Goal: Task Accomplishment & Management: Manage account settings

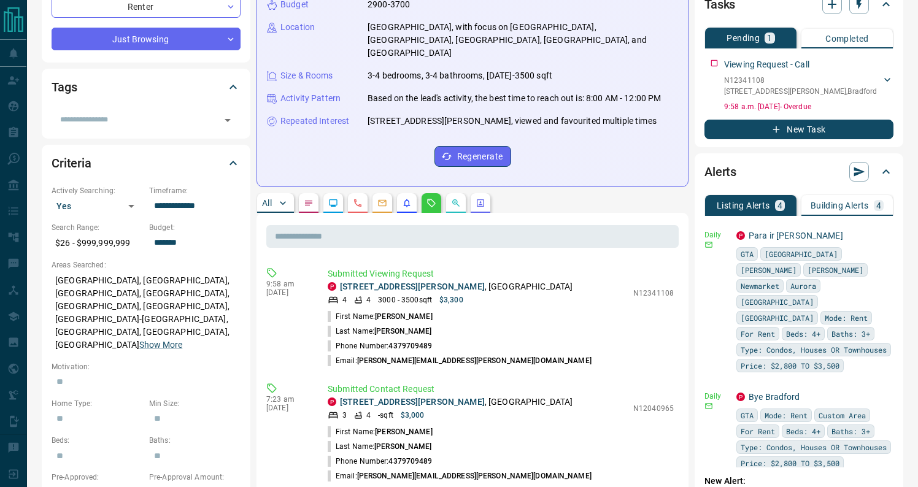
scroll to position [220, 0]
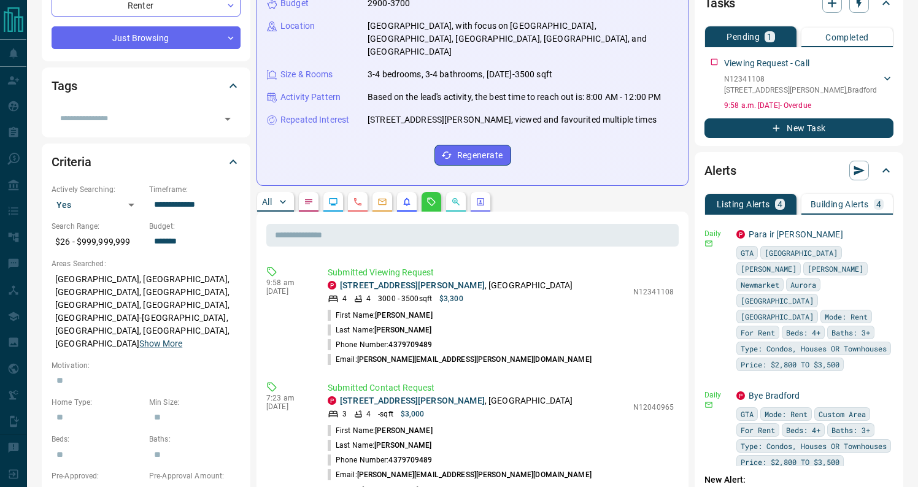
click at [689, 266] on div "Timeline Campaigns Add Note Send Email Send Text Log Call * ​ Add Activity Summ…" at bounding box center [580, 448] width 647 height 1311
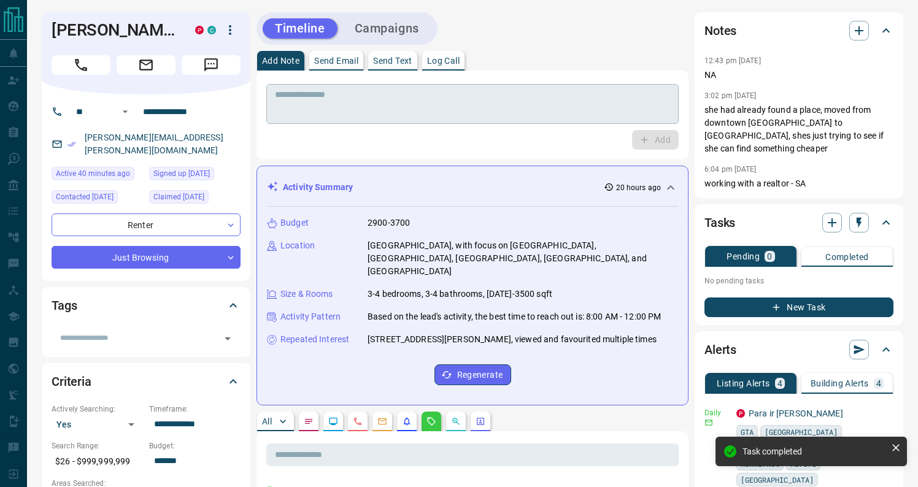
scroll to position [0, 0]
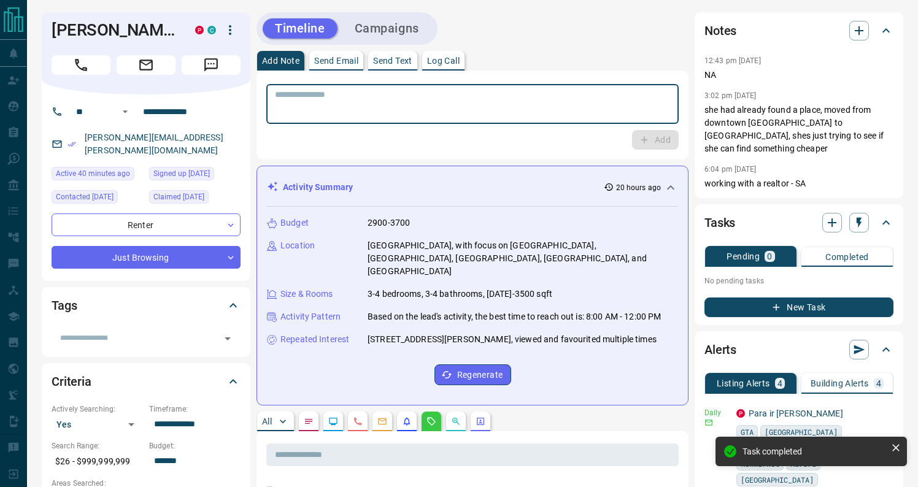
click at [561, 114] on textarea at bounding box center [472, 104] width 395 height 29
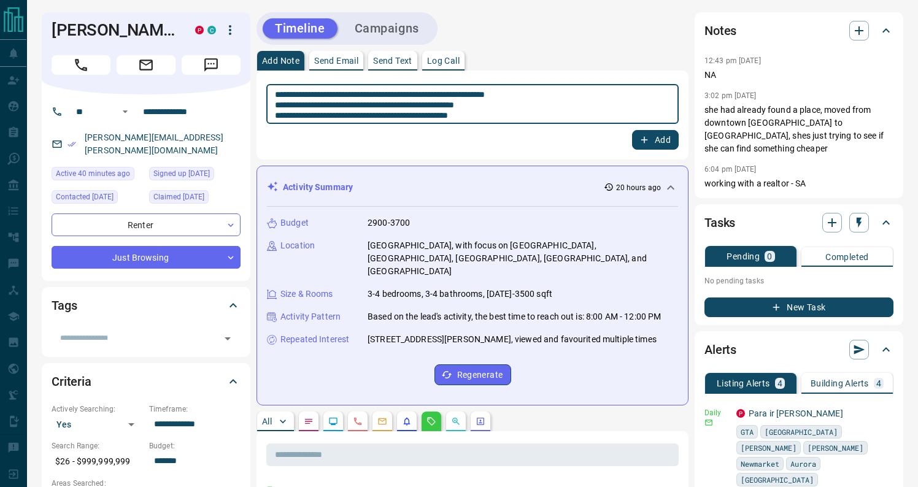
type textarea "**********"
click at [669, 134] on button "Add" at bounding box center [655, 140] width 47 height 20
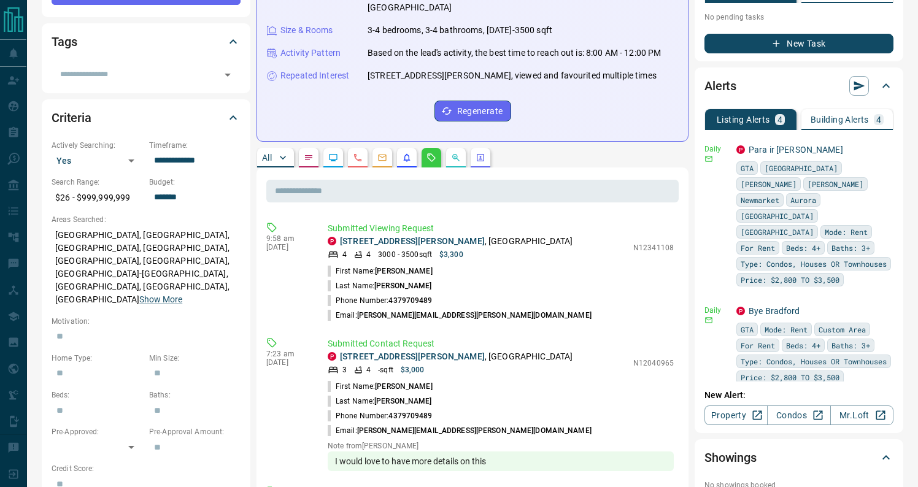
scroll to position [286, 0]
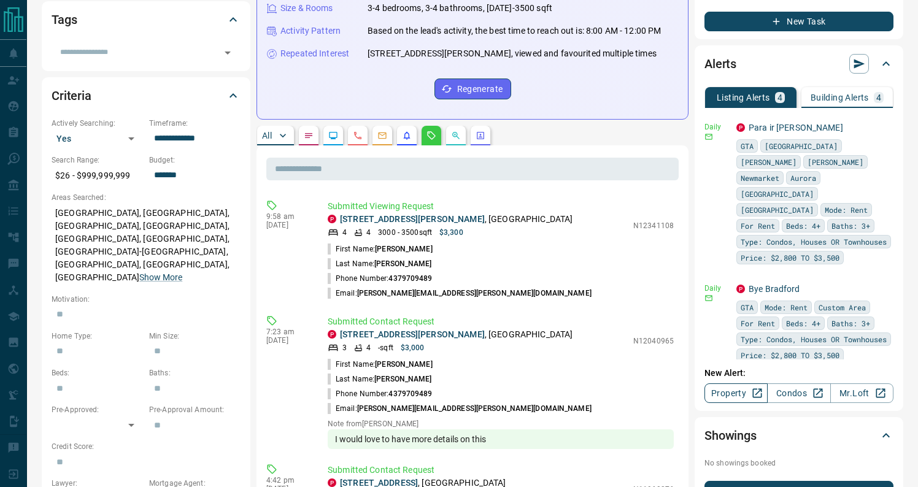
click at [737, 385] on link "Property" at bounding box center [736, 394] width 63 height 20
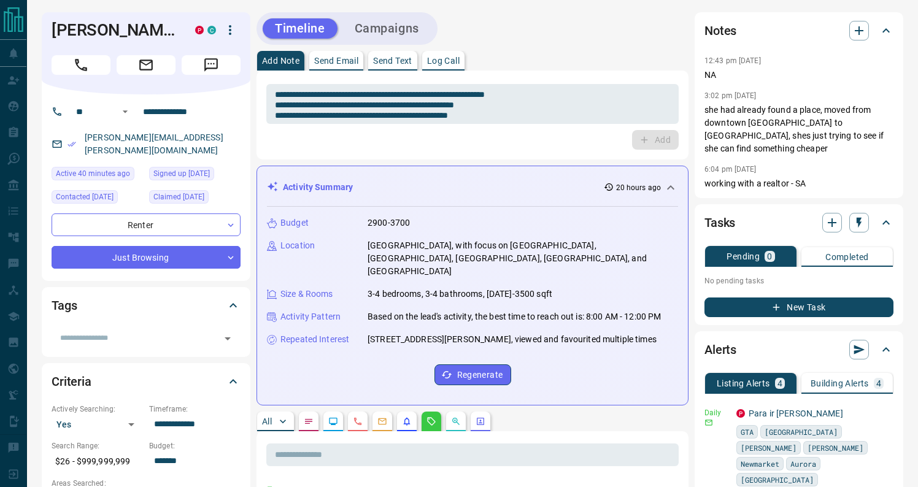
scroll to position [0, 0]
click at [158, 153] on link "[PERSON_NAME][EMAIL_ADDRESS][PERSON_NAME][DOMAIN_NAME]" at bounding box center [154, 144] width 139 height 23
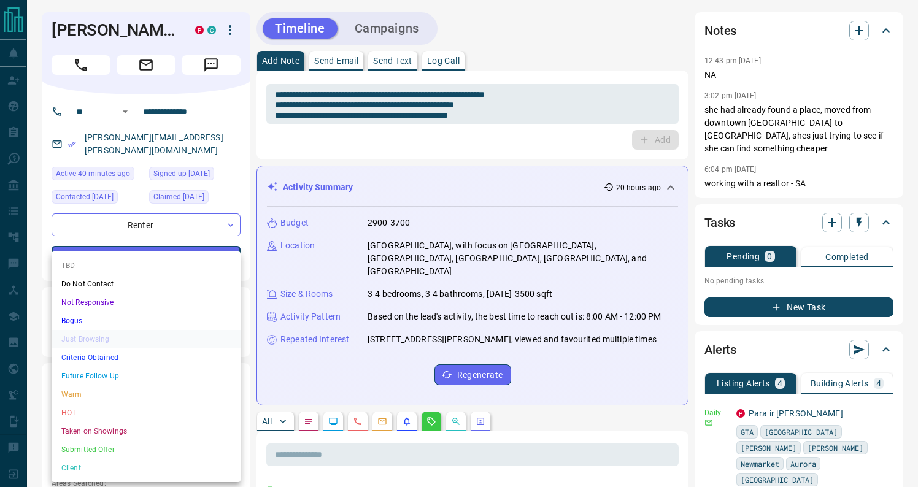
click at [135, 360] on li "Criteria Obtained" at bounding box center [146, 358] width 189 height 18
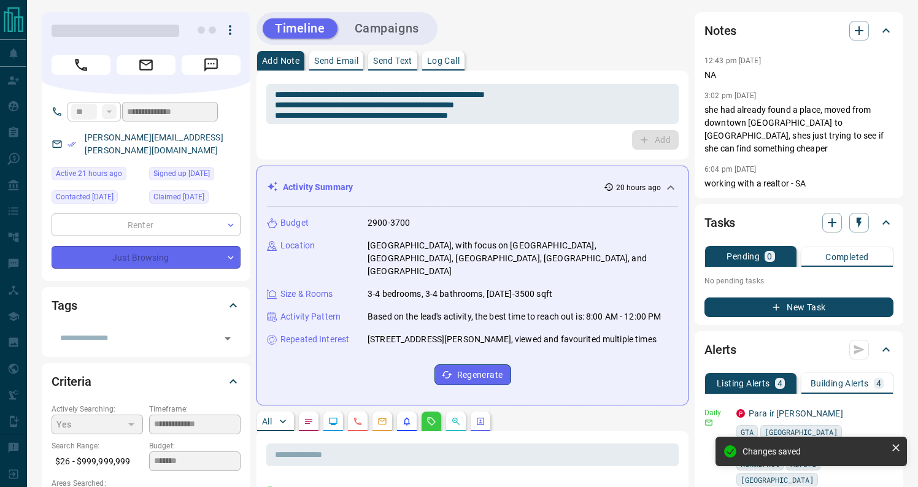
type input "*"
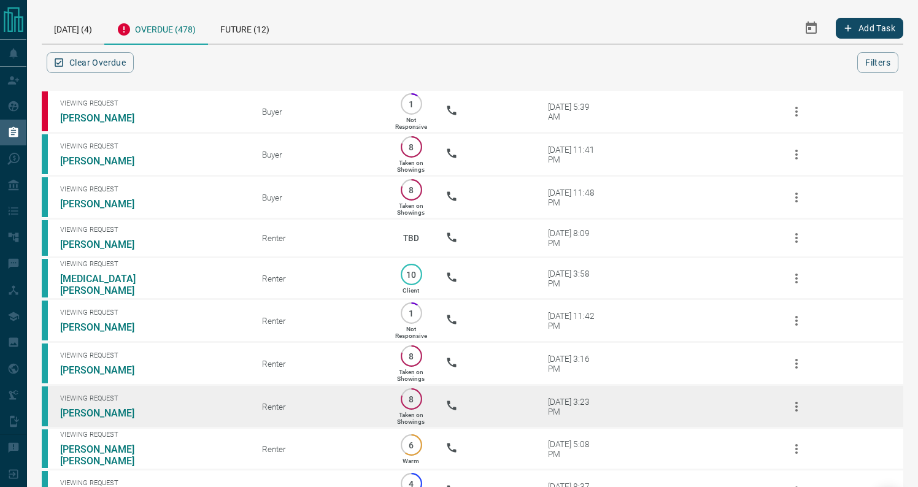
scroll to position [246, 0]
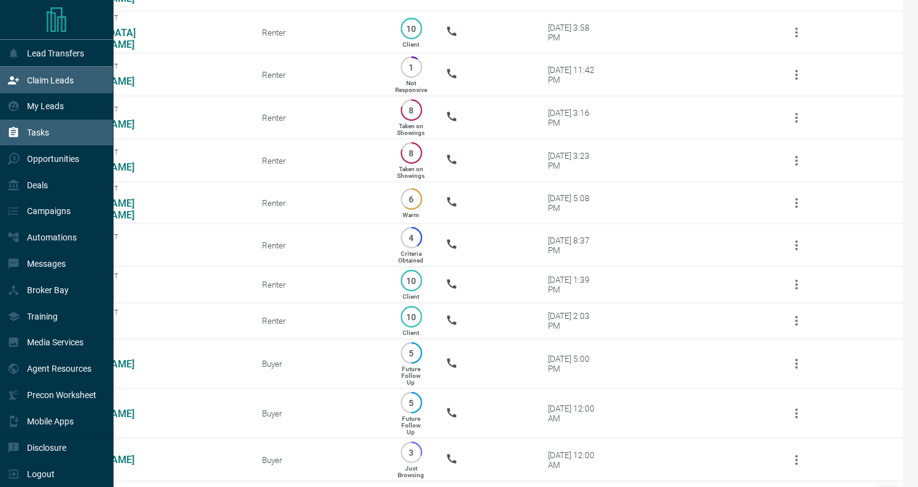
click at [33, 90] on div "Claim Leads" at bounding box center [40, 80] width 66 height 20
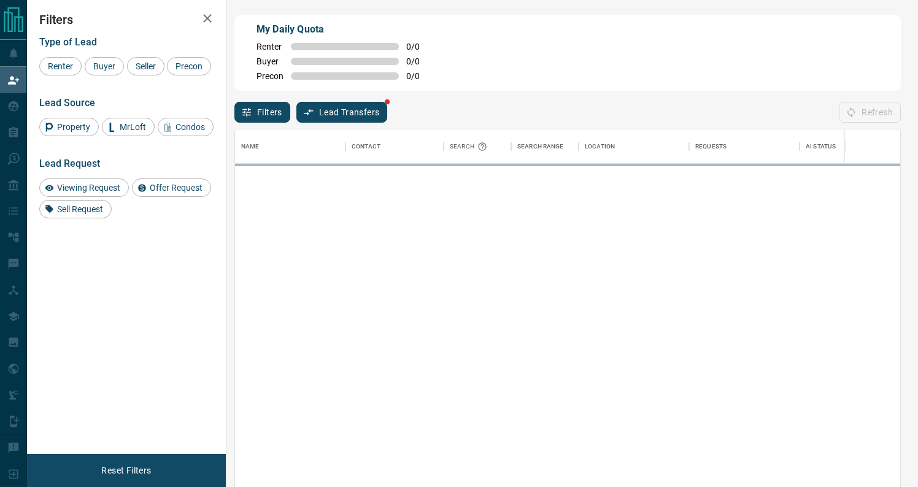
scroll to position [1, 1]
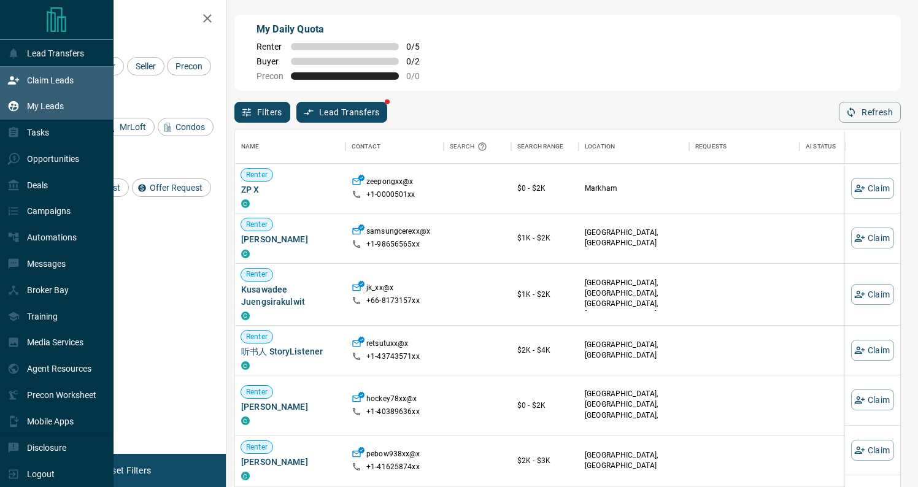
click at [19, 108] on icon at bounding box center [14, 106] width 10 height 10
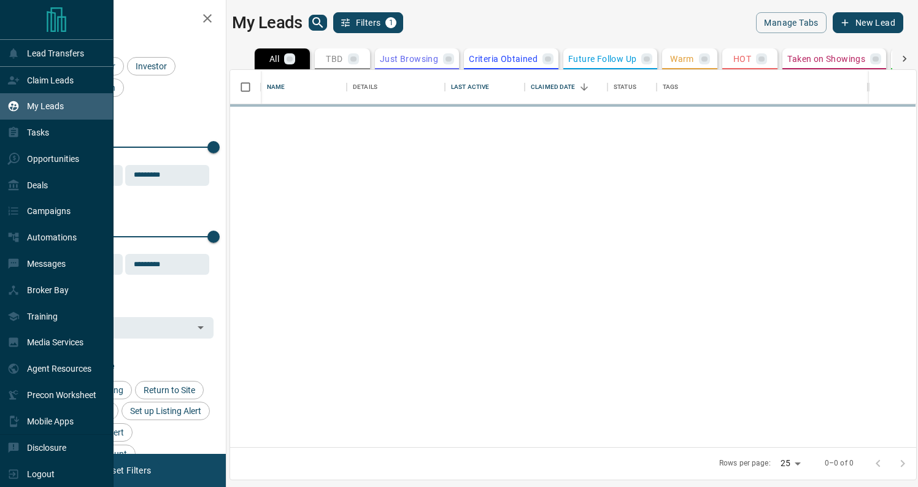
scroll to position [377, 686]
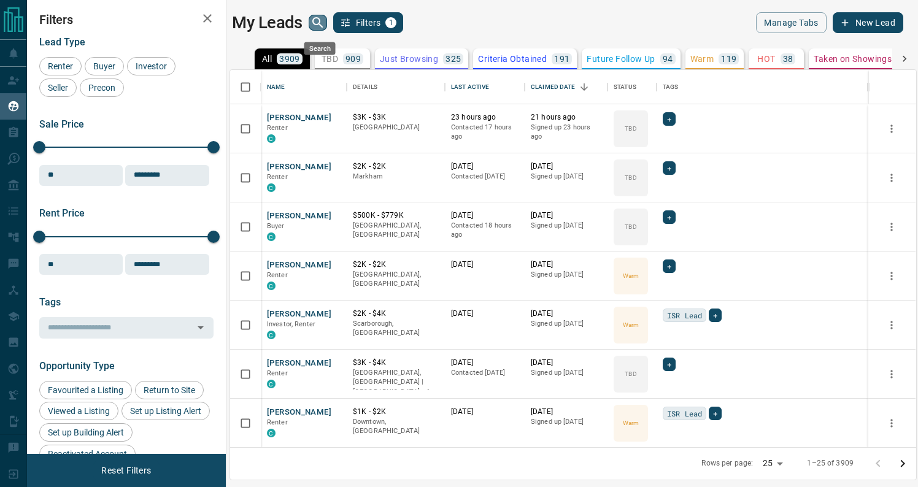
click at [322, 18] on icon "search button" at bounding box center [317, 22] width 10 height 10
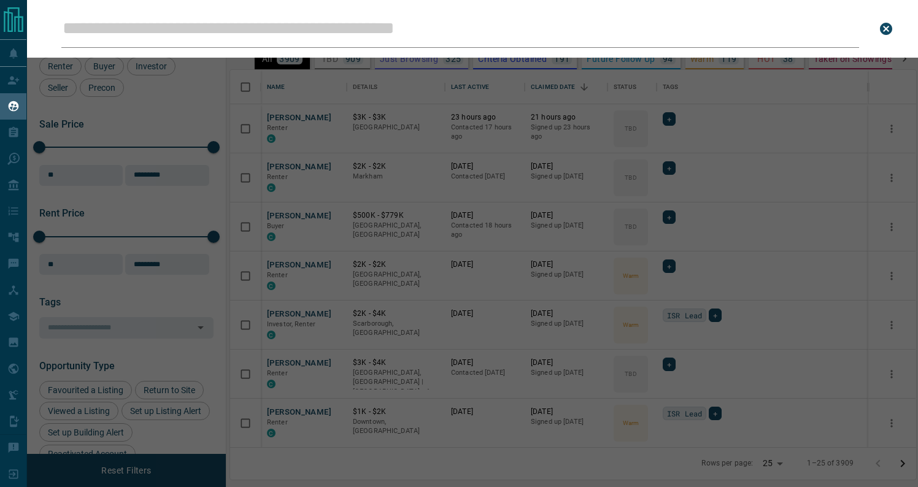
click at [331, 28] on input "Leads Search Bar" at bounding box center [460, 29] width 798 height 38
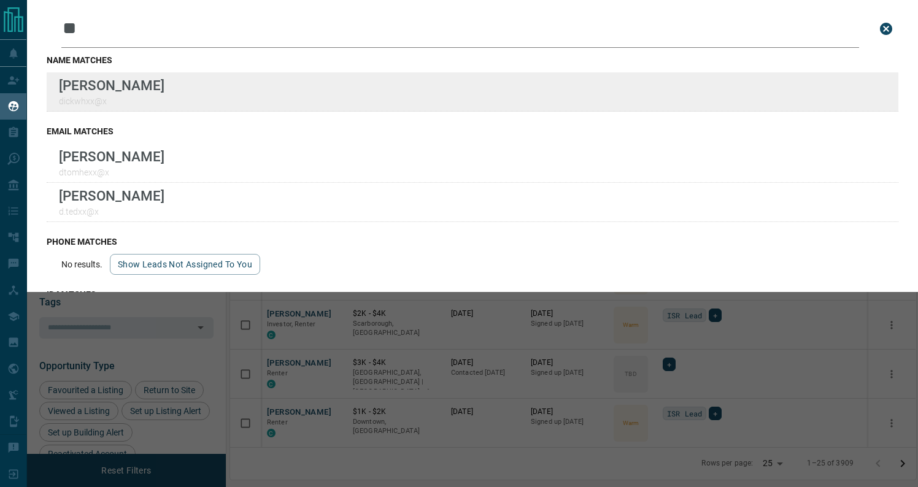
type input "**"
